Goal: Navigation & Orientation: Find specific page/section

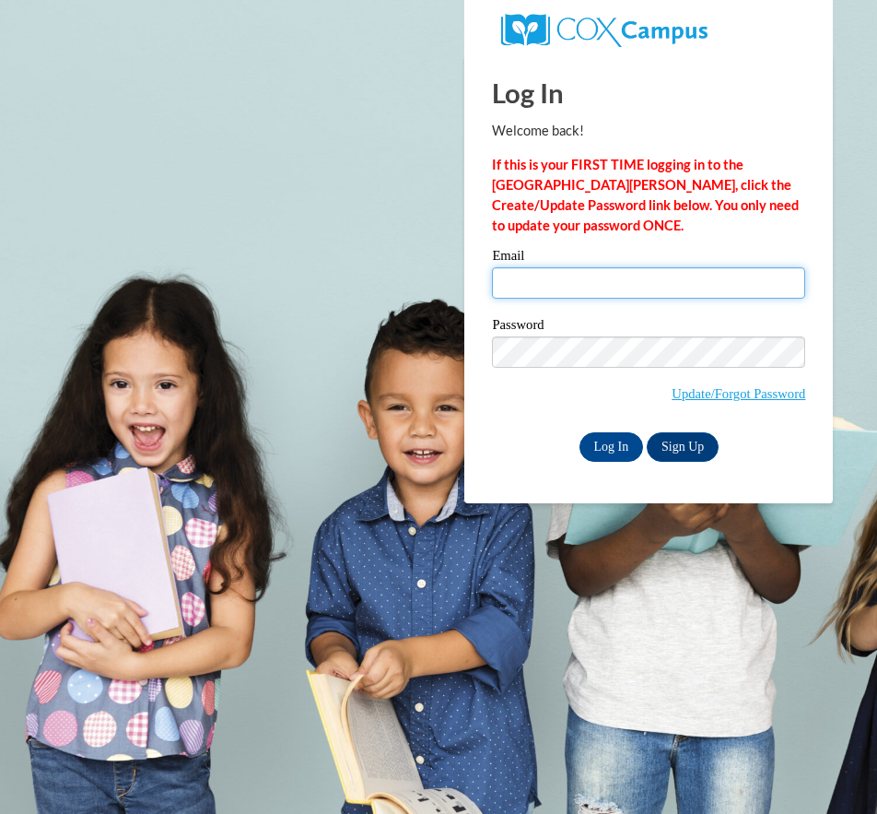
click at [574, 288] on input "Email" at bounding box center [648, 282] width 313 height 31
type input "eschalk@lomira.k12.wi.us"
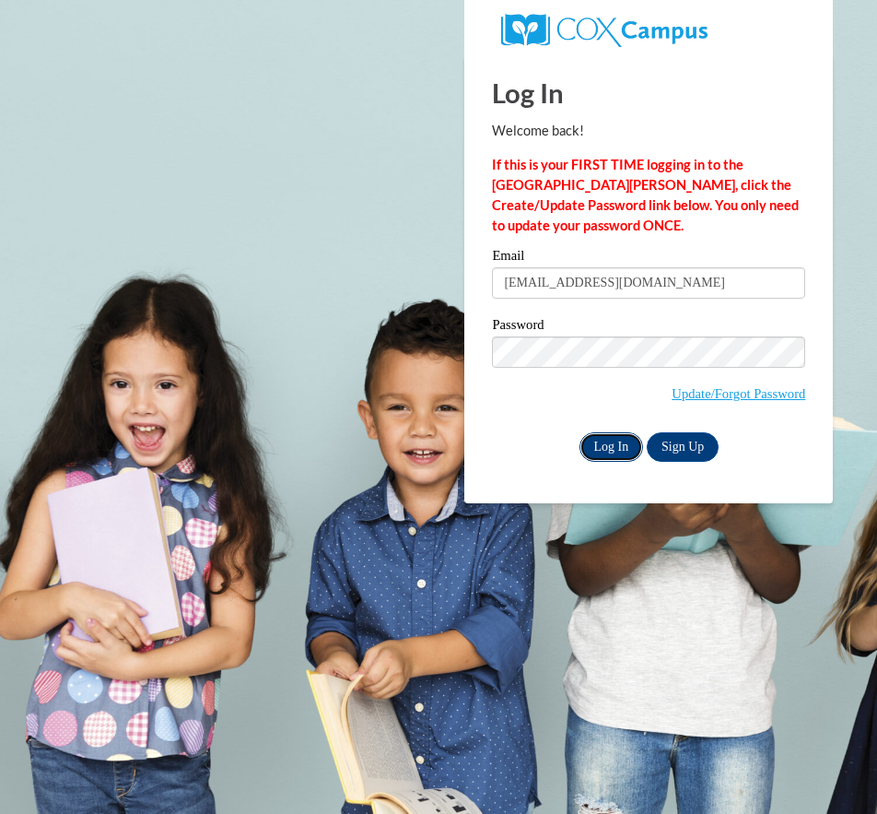
click at [609, 443] on input "Log In" at bounding box center [612, 446] width 65 height 29
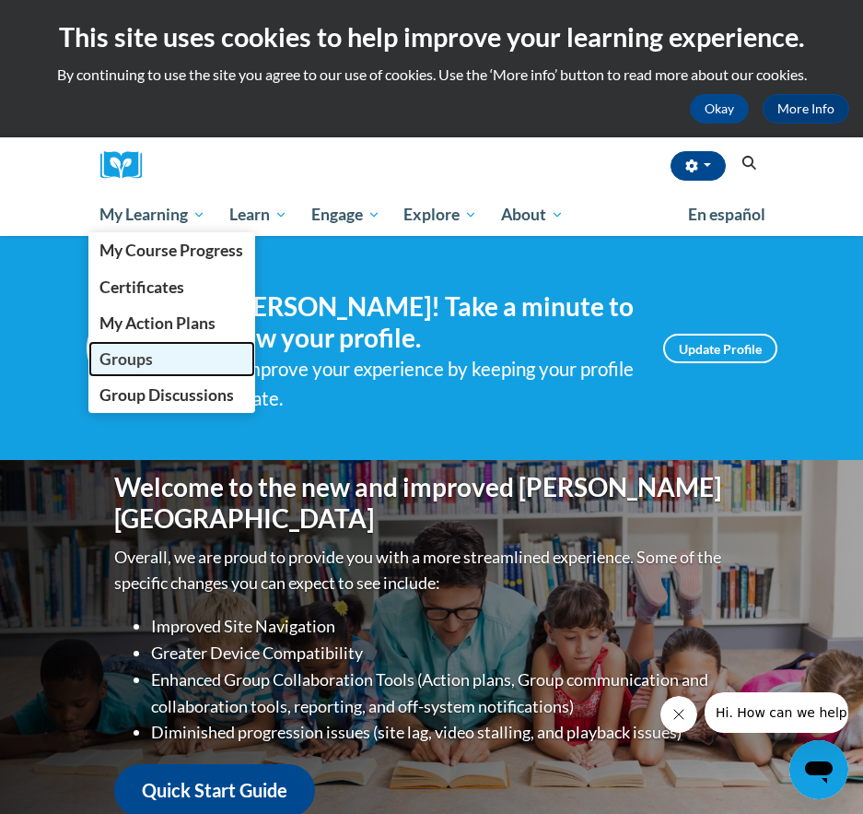
click at [143, 360] on span "Groups" at bounding box center [126, 358] width 53 height 19
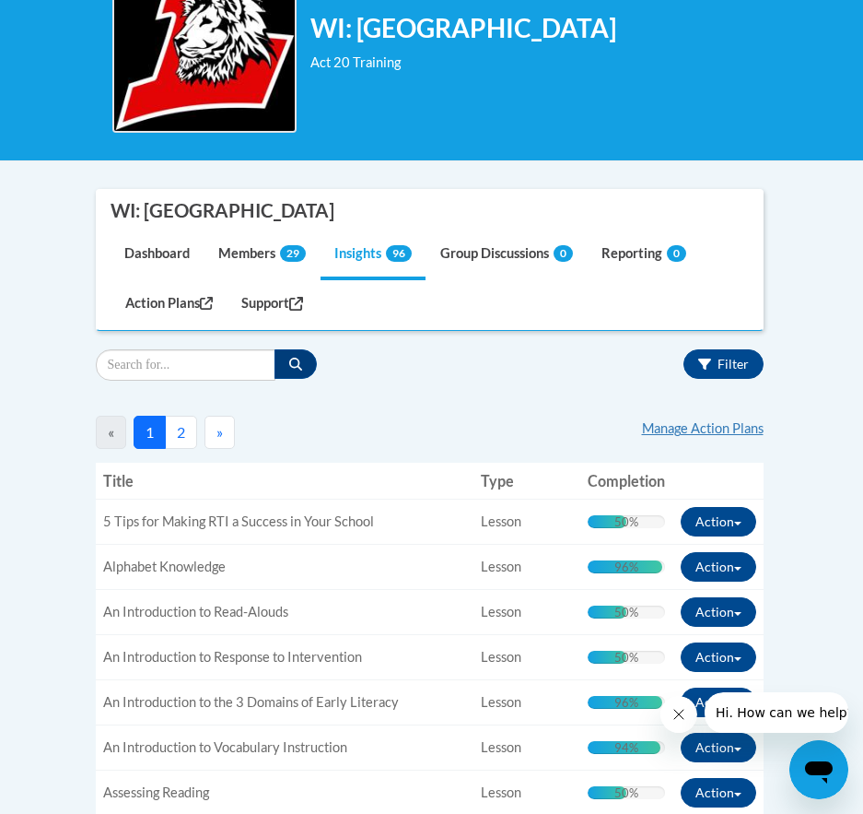
scroll to position [369, 0]
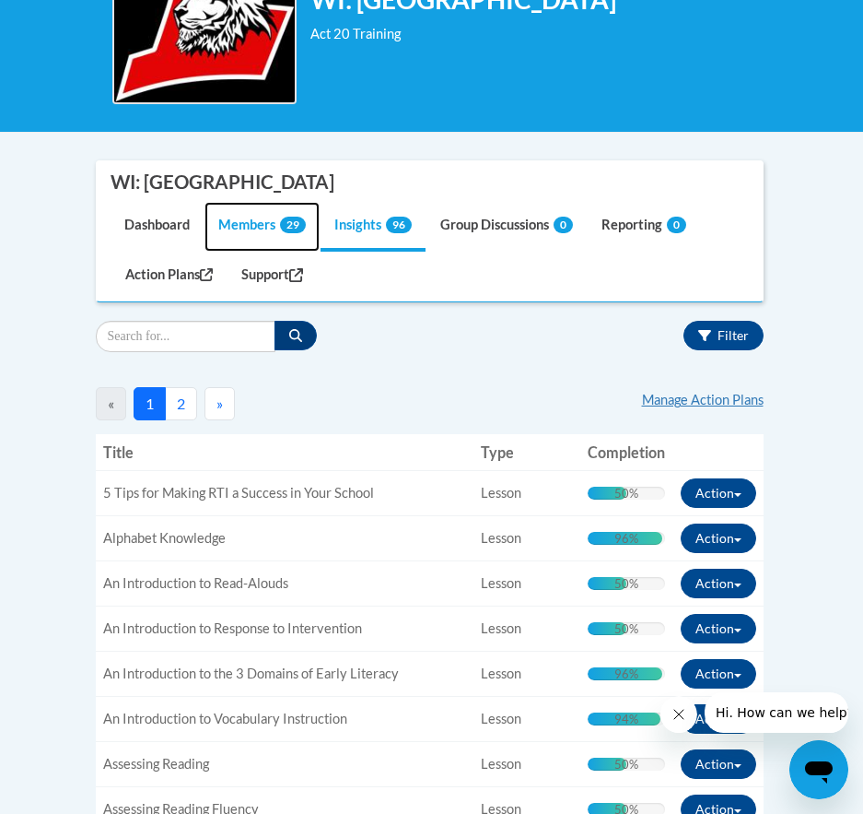
click at [253, 223] on link "Members 29" at bounding box center [262, 227] width 115 height 50
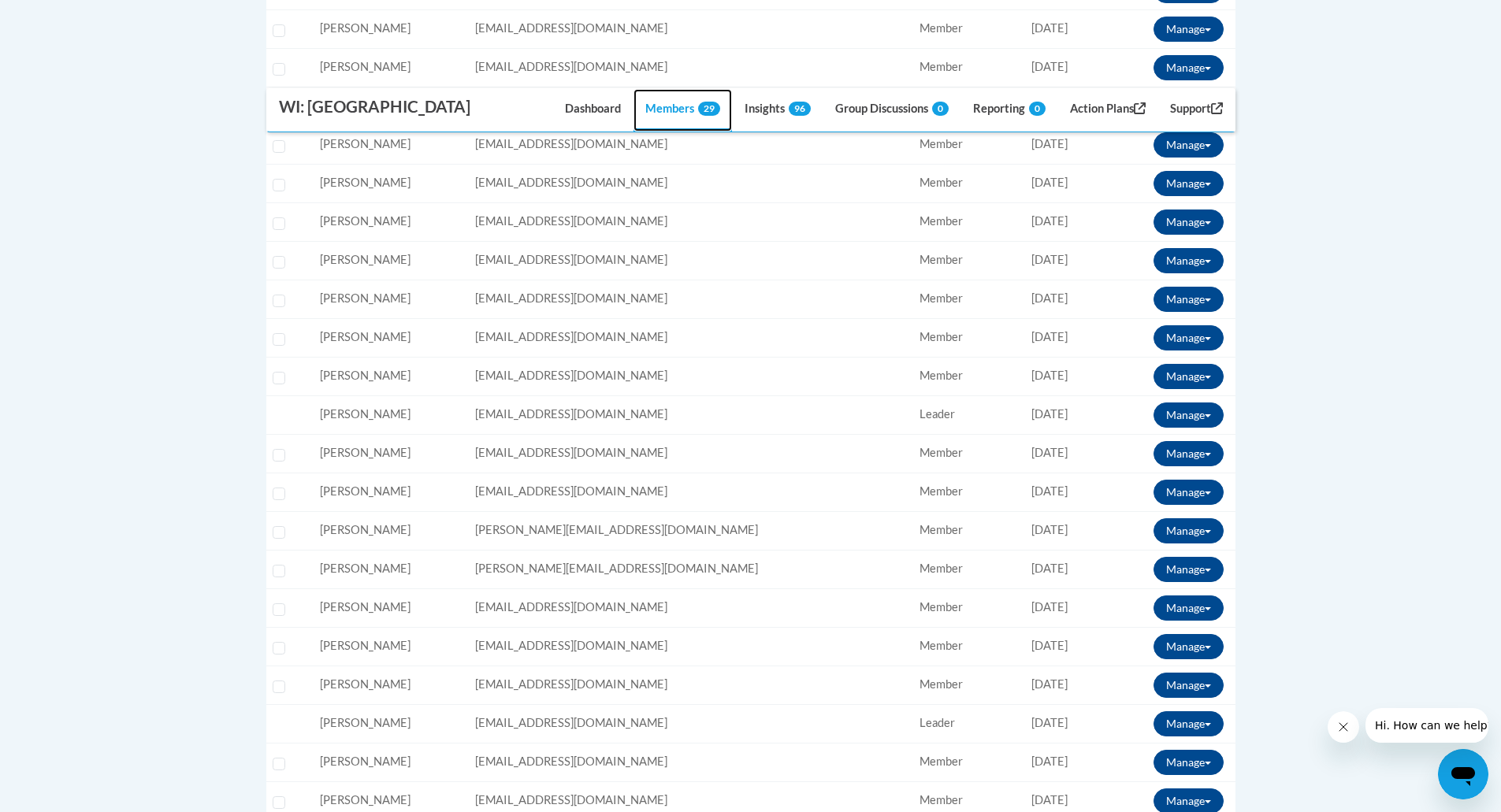
scroll to position [867, 0]
